Goal: Task Accomplishment & Management: Manage account settings

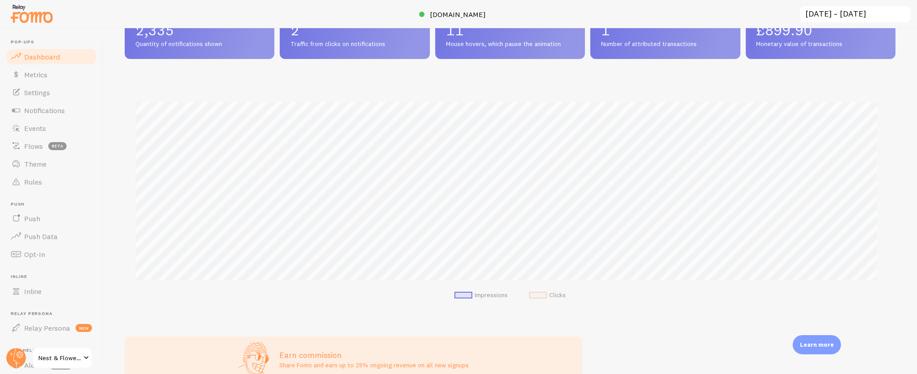
scroll to position [313, 0]
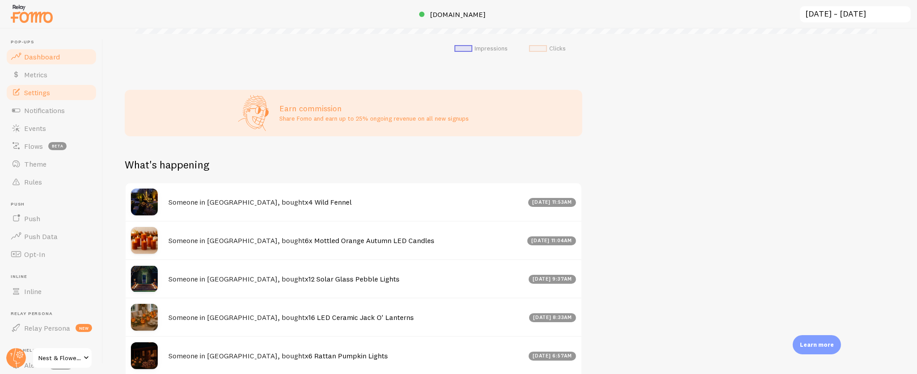
click at [44, 89] on span "Settings" at bounding box center [37, 92] width 26 height 9
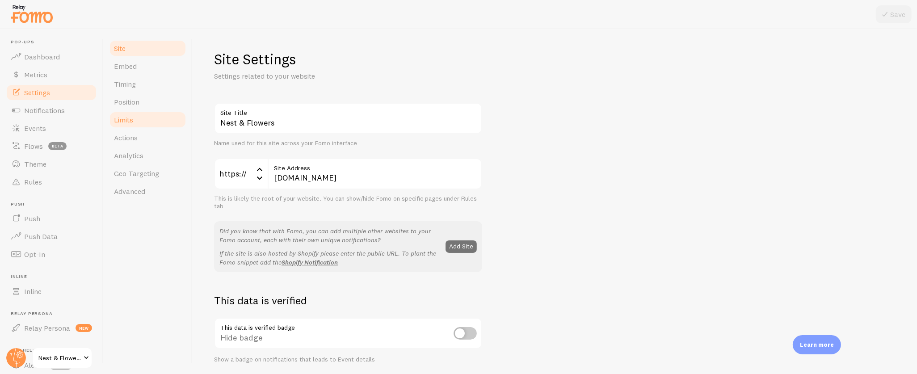
click at [123, 121] on span "Limits" at bounding box center [123, 119] width 19 height 9
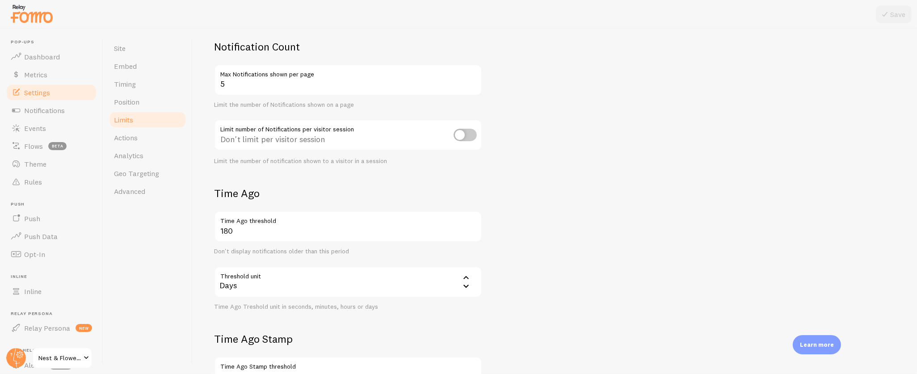
scroll to position [157, 0]
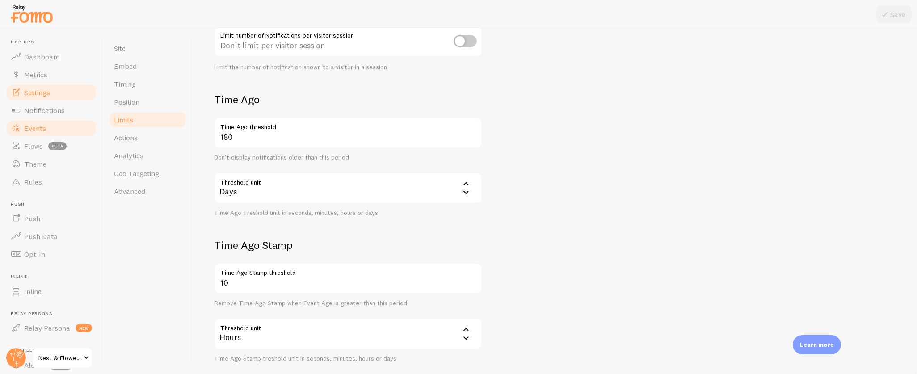
click at [38, 121] on link "Events" at bounding box center [51, 128] width 92 height 18
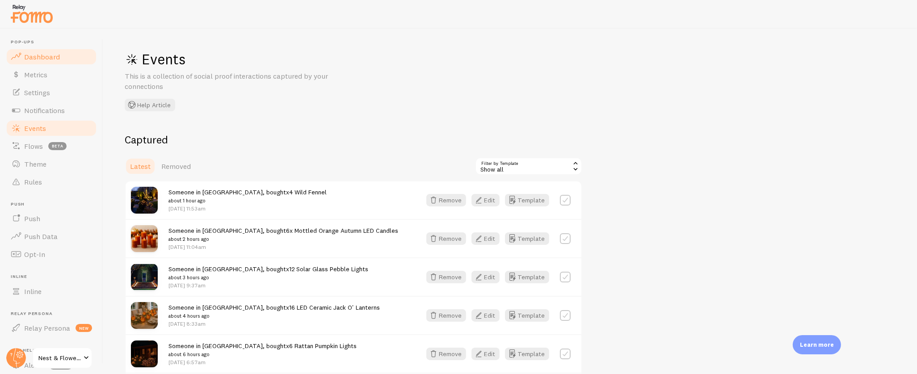
click at [65, 55] on link "Dashboard" at bounding box center [51, 57] width 92 height 18
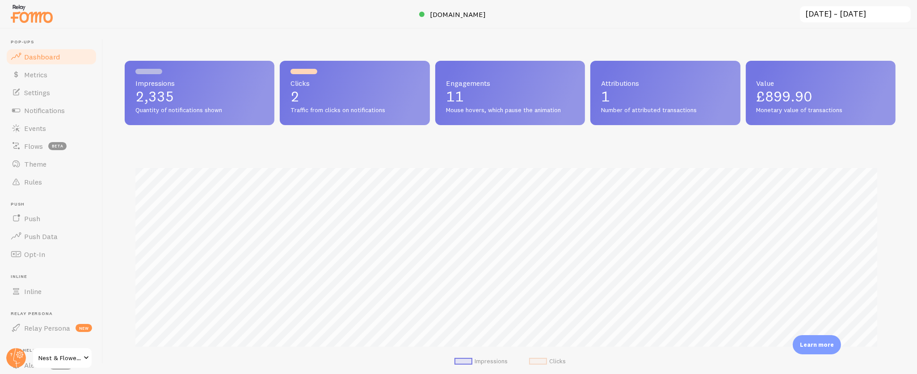
scroll to position [235, 763]
click at [460, 17] on span "[DOMAIN_NAME]" at bounding box center [458, 14] width 56 height 9
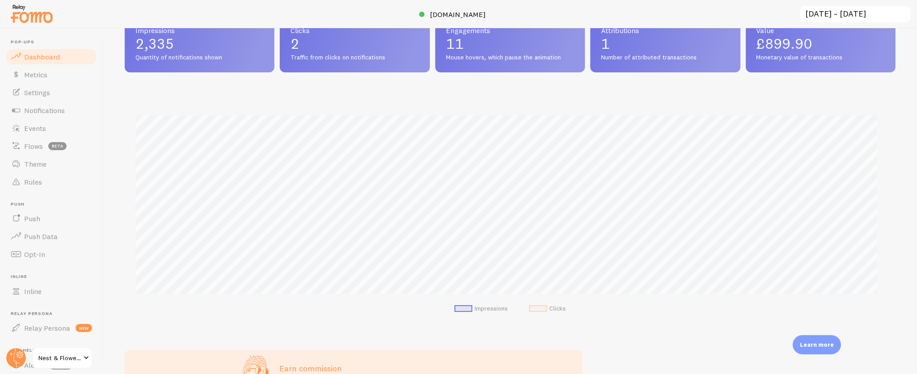
scroll to position [106, 0]
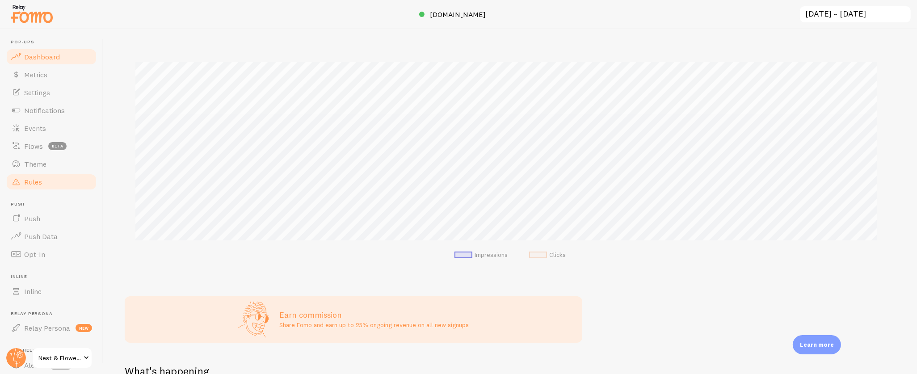
click at [50, 181] on link "Rules" at bounding box center [51, 182] width 92 height 18
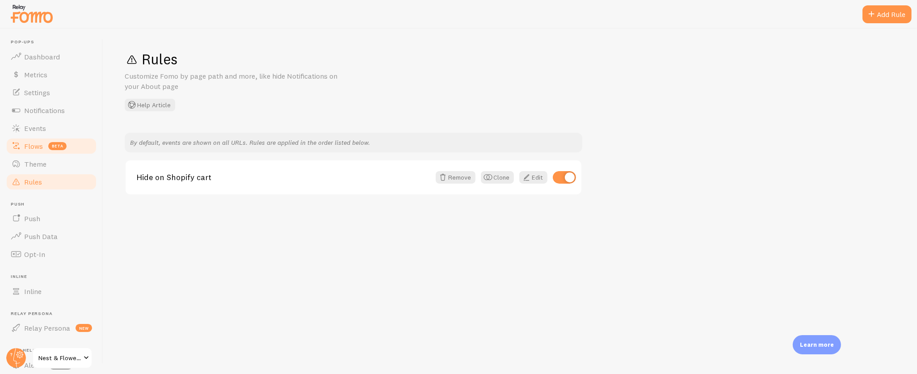
click at [39, 147] on span "Flows" at bounding box center [33, 146] width 19 height 9
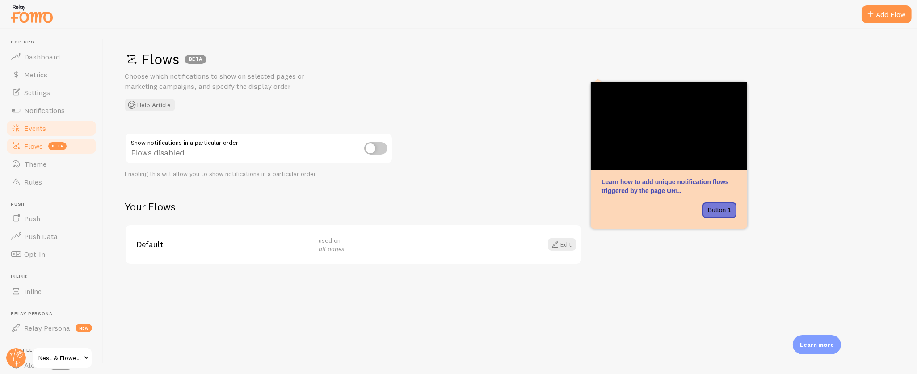
click at [37, 124] on span "Events" at bounding box center [35, 128] width 22 height 9
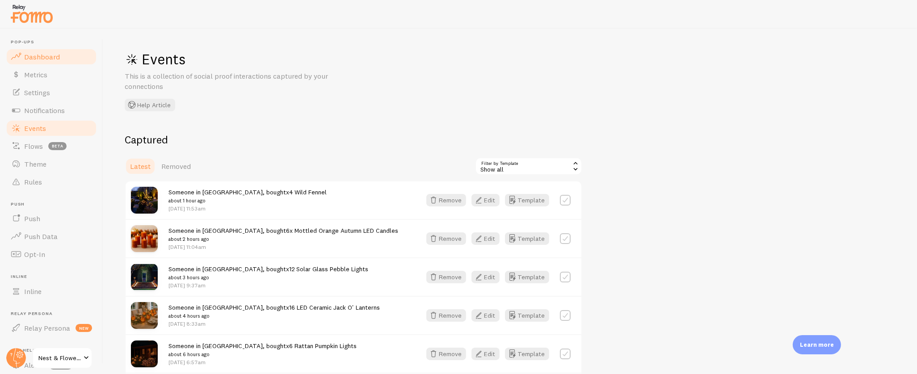
click at [39, 53] on span "Dashboard" at bounding box center [42, 56] width 36 height 9
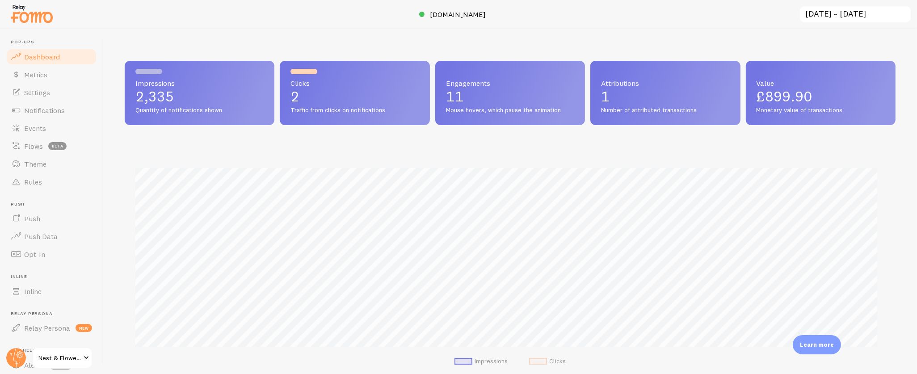
scroll to position [235, 763]
click at [43, 109] on span "Notifications" at bounding box center [44, 110] width 41 height 9
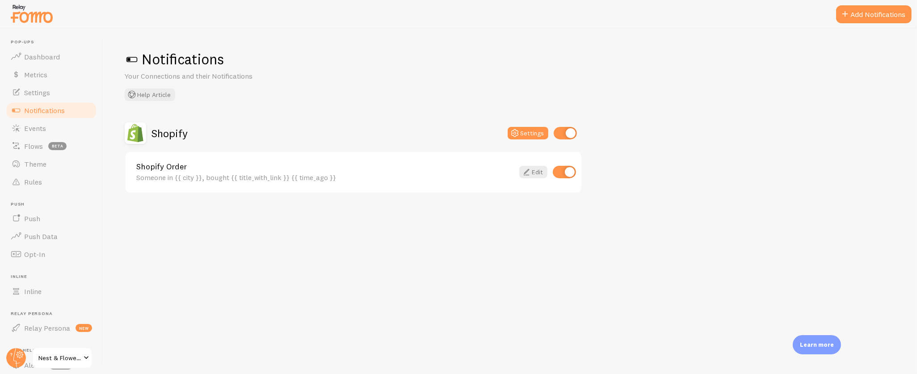
click at [165, 137] on h2 "Shopify" at bounding box center [169, 133] width 36 height 14
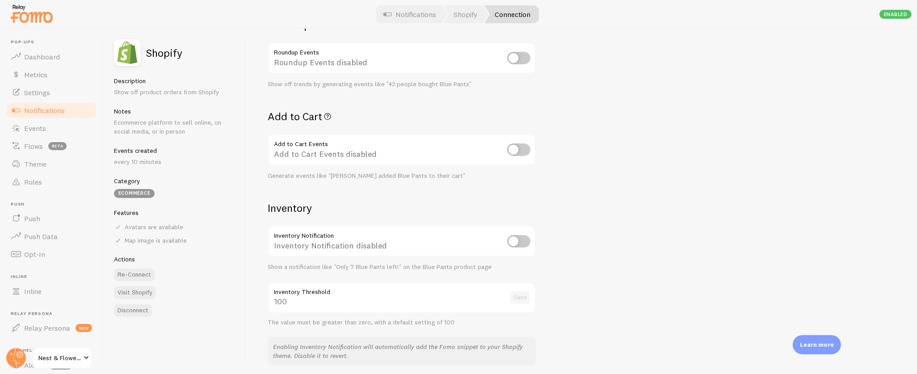
scroll to position [405, 0]
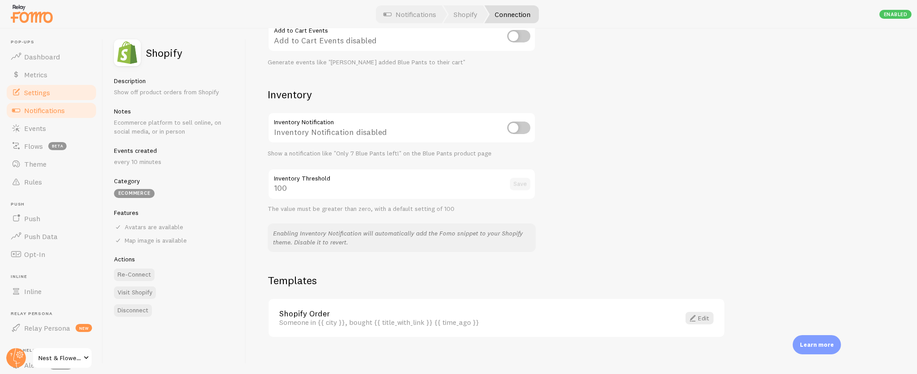
click at [53, 89] on link "Settings" at bounding box center [51, 93] width 92 height 18
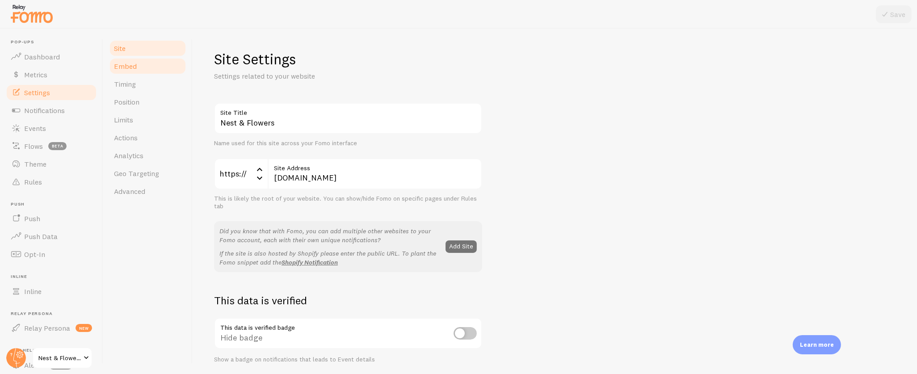
click at [125, 69] on span "Embed" at bounding box center [125, 66] width 23 height 9
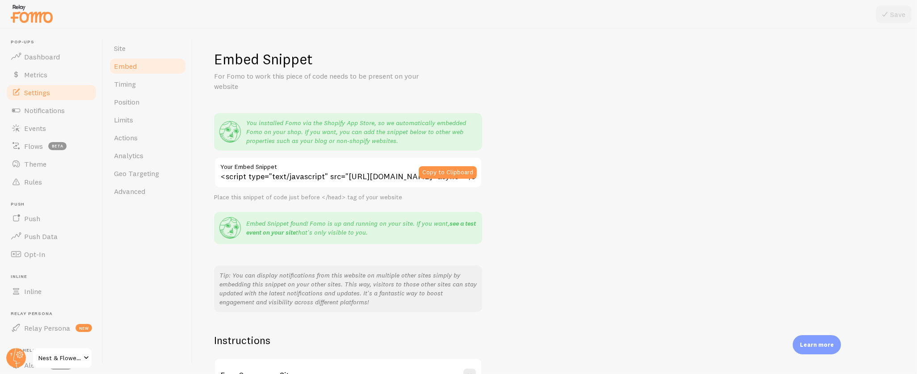
click at [263, 231] on link "see a test event on your site" at bounding box center [361, 227] width 230 height 17
click at [53, 106] on span "Notifications" at bounding box center [44, 110] width 41 height 9
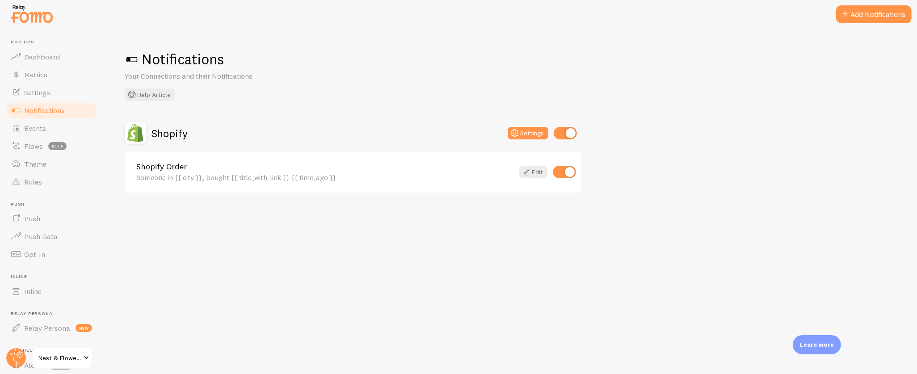
click at [169, 133] on h2 "Shopify" at bounding box center [169, 133] width 36 height 14
